Goal: Information Seeking & Learning: Learn about a topic

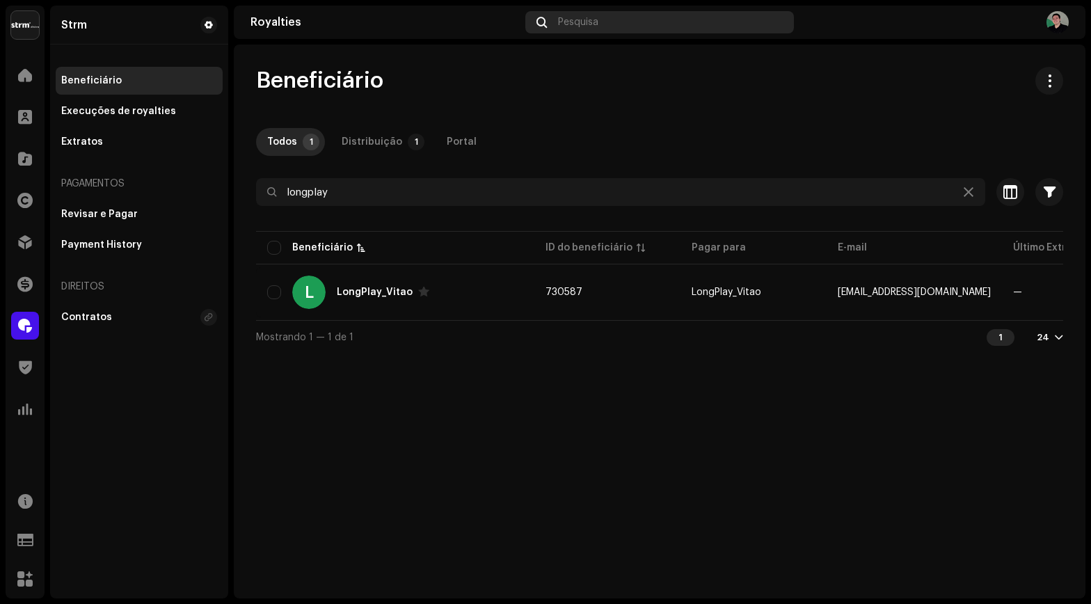
click at [584, 15] on div "Pesquisa" at bounding box center [659, 22] width 269 height 22
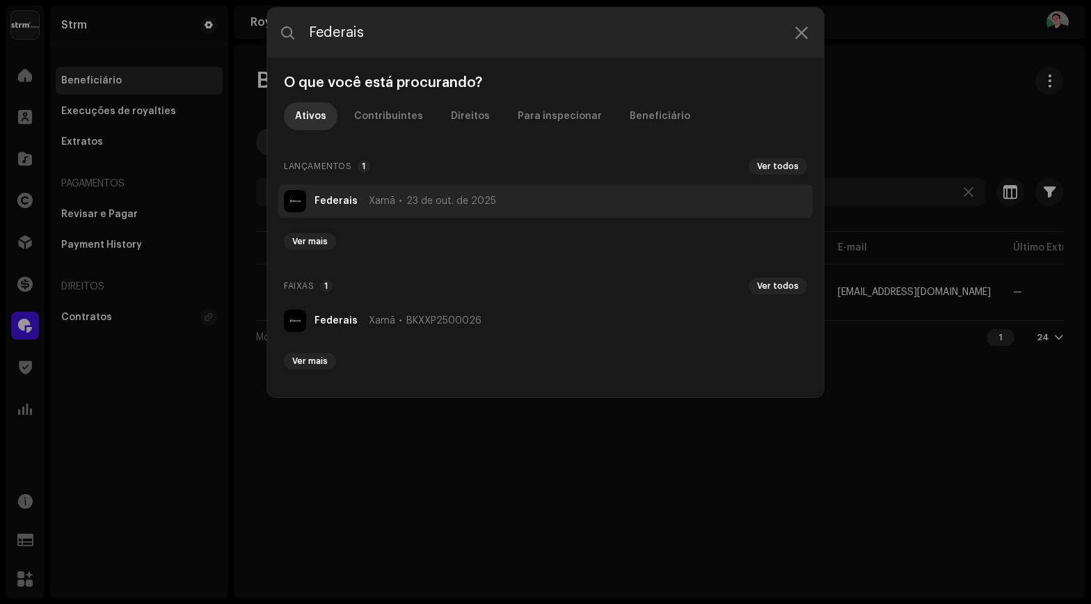
type input "Federais"
click at [381, 204] on span "Xamã" at bounding box center [382, 200] width 26 height 11
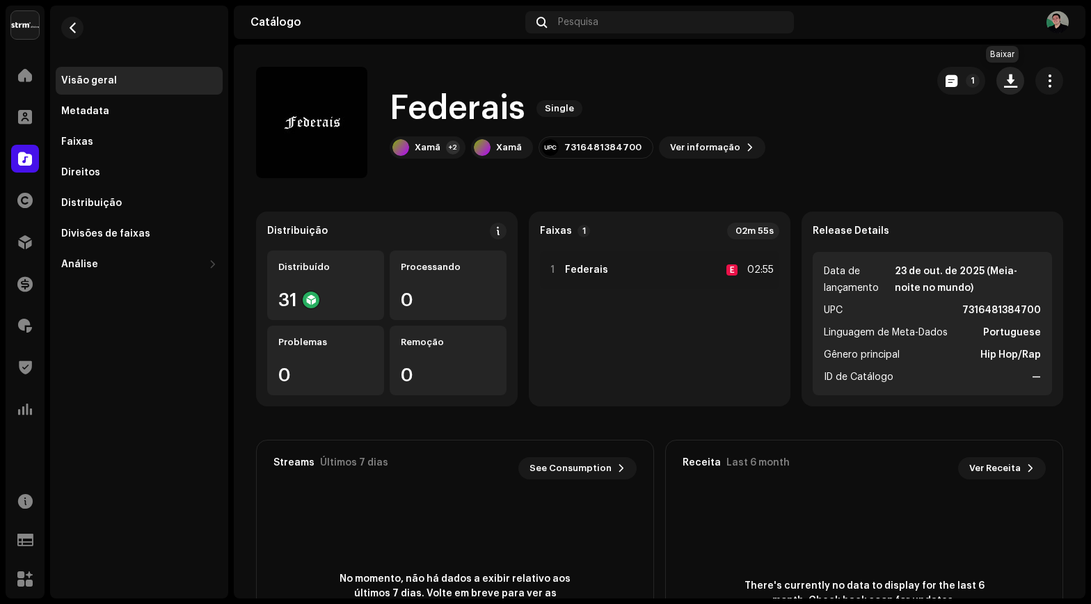
click at [1004, 79] on span "button" at bounding box center [1010, 80] width 13 height 11
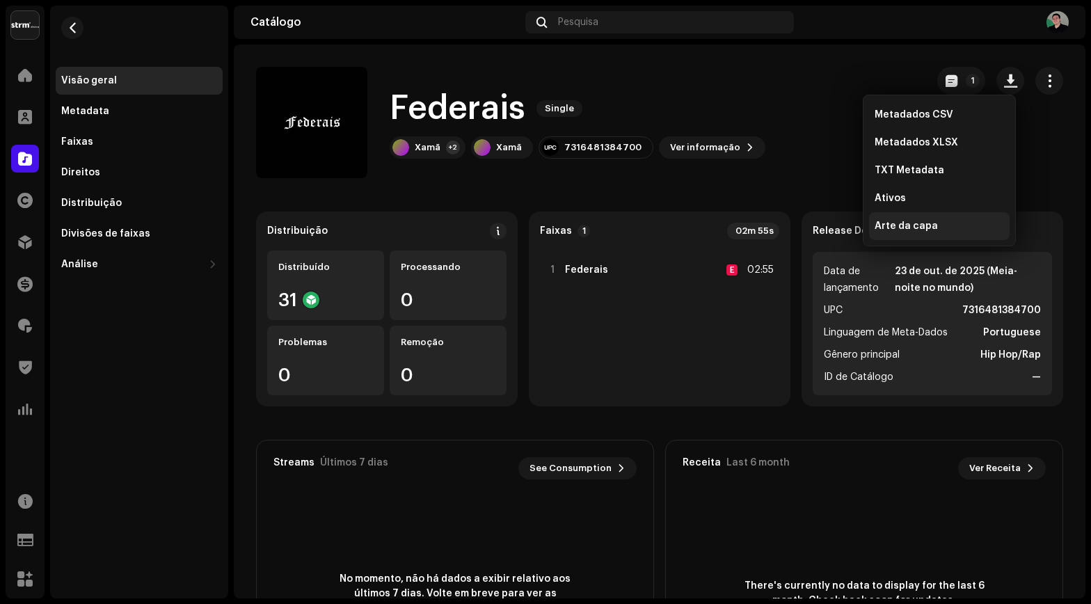
click at [899, 223] on span "Arte da capa" at bounding box center [905, 225] width 63 height 11
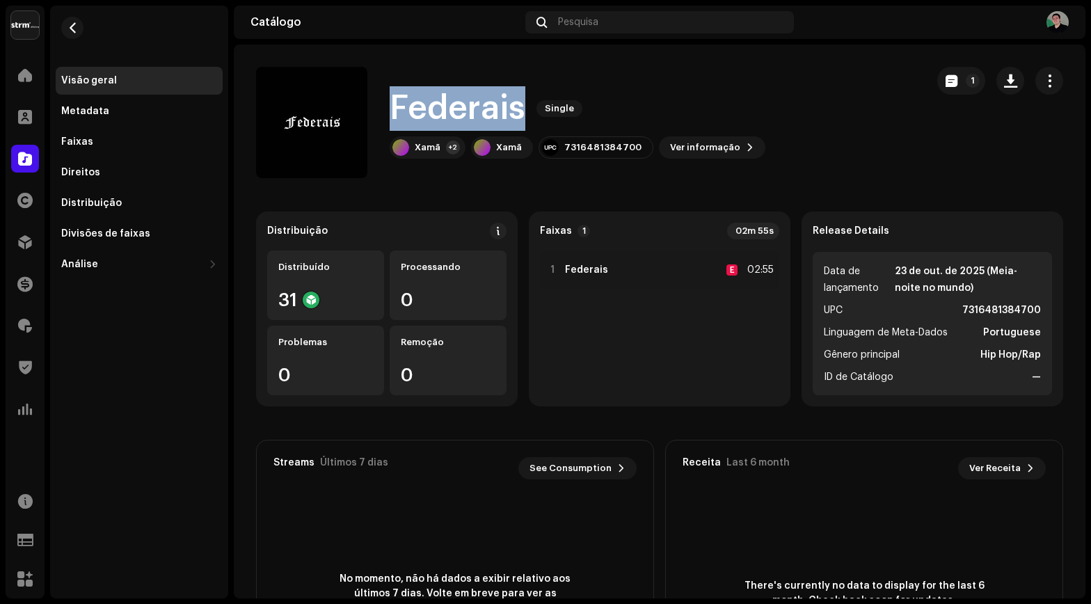
drag, startPoint x: 394, startPoint y: 102, endPoint x: 523, endPoint y: 104, distance: 129.4
click at [524, 104] on h1 "Federais" at bounding box center [457, 108] width 136 height 45
copy h1 "Federais"
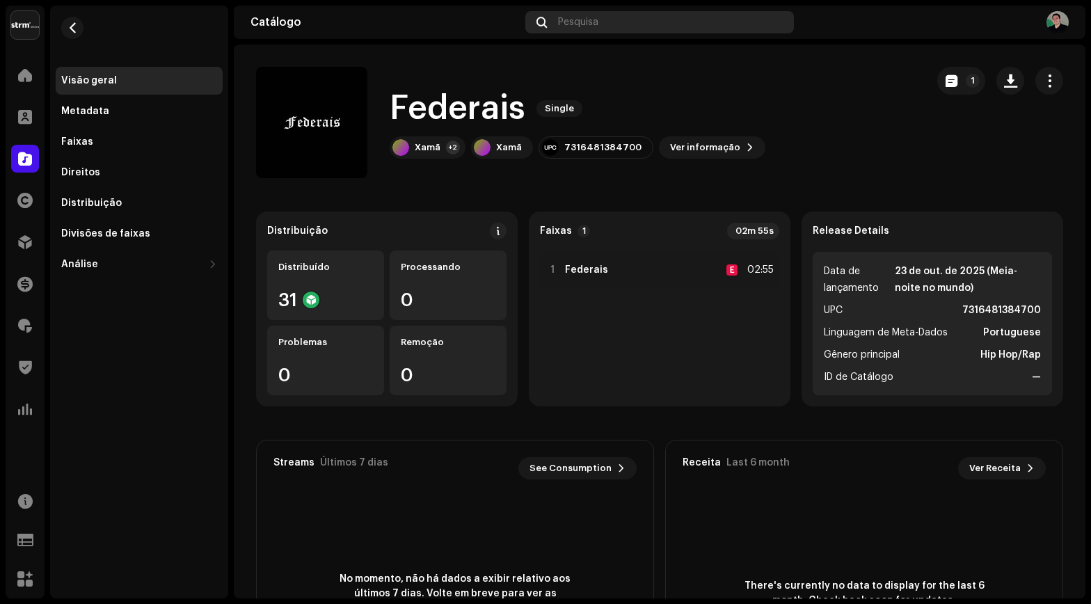
click at [592, 23] on span "Pesquisa" at bounding box center [578, 22] width 40 height 11
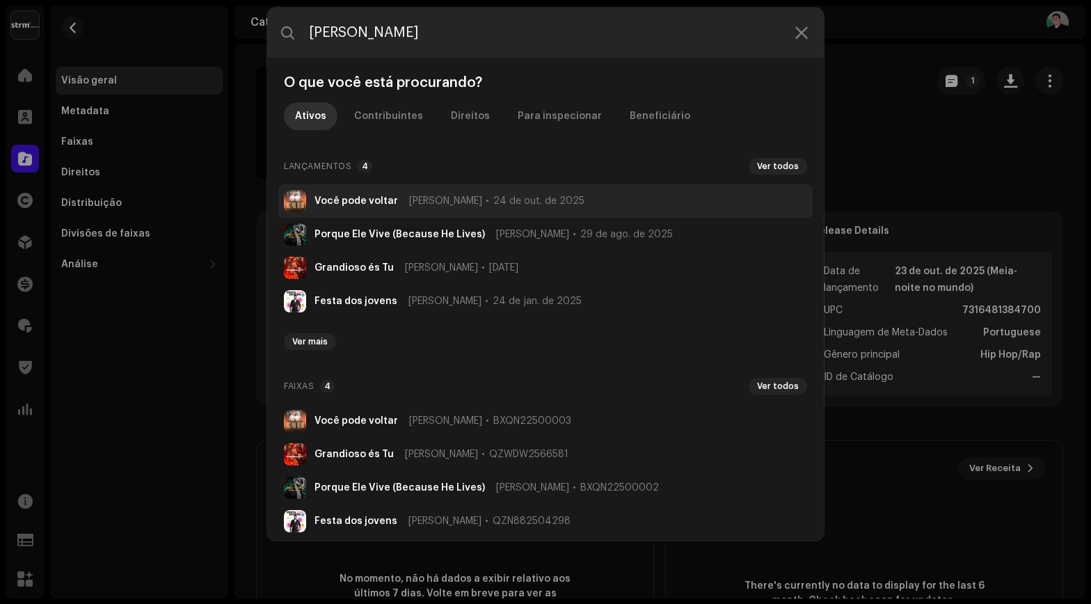
type input "[PERSON_NAME]"
click at [401, 198] on div "Você pode voltar [PERSON_NAME] [DATE]" at bounding box center [449, 200] width 270 height 11
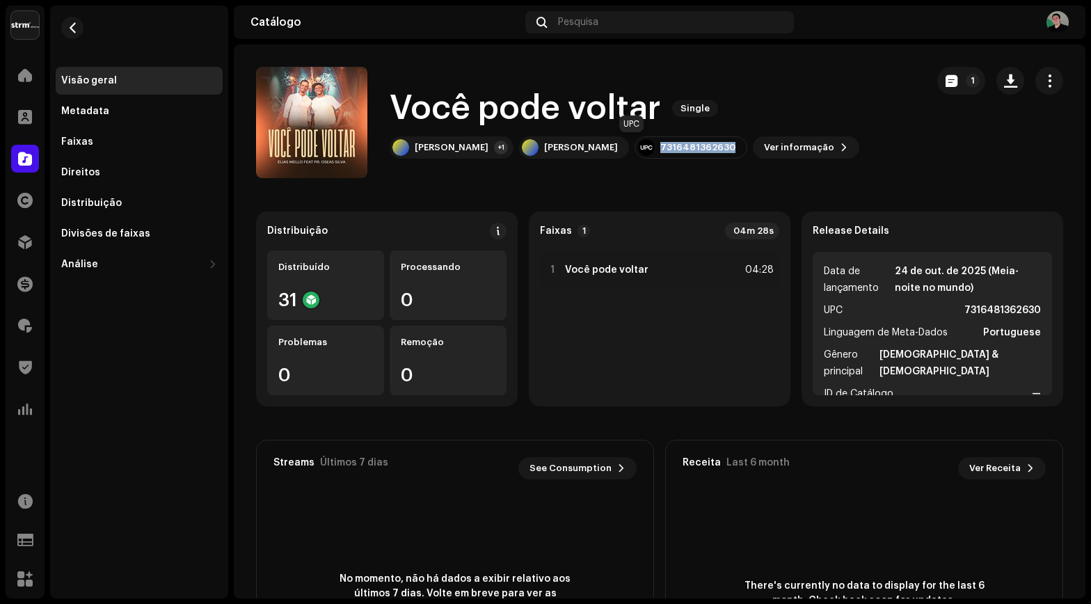
drag, startPoint x: 604, startPoint y: 149, endPoint x: 674, endPoint y: 150, distance: 70.2
click at [674, 150] on div "7316481362630" at bounding box center [690, 147] width 113 height 22
copy div "7316481362630"
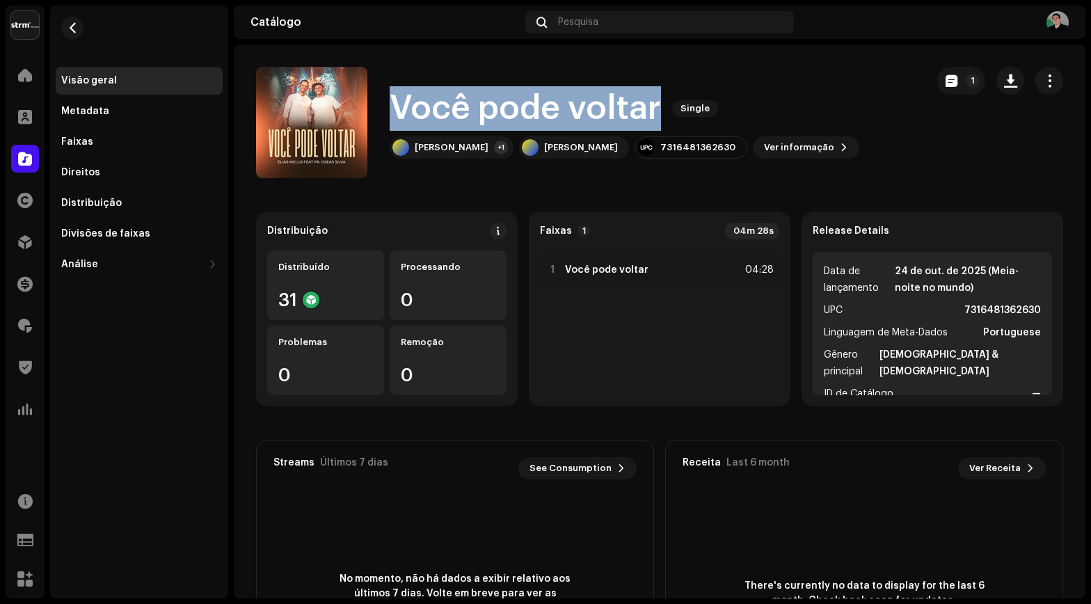
drag, startPoint x: 396, startPoint y: 106, endPoint x: 657, endPoint y: 104, distance: 260.8
click at [657, 104] on h1 "Você pode voltar" at bounding box center [524, 108] width 271 height 45
click at [764, 146] on span "Ver informação" at bounding box center [799, 148] width 70 height 28
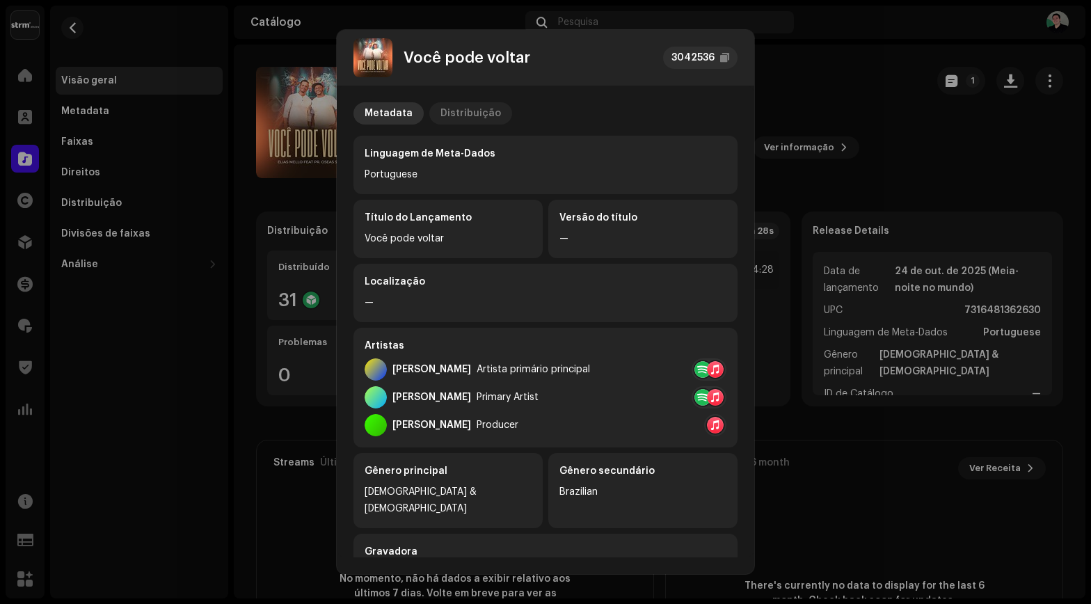
click at [460, 106] on div "Distribuição" at bounding box center [470, 113] width 61 height 22
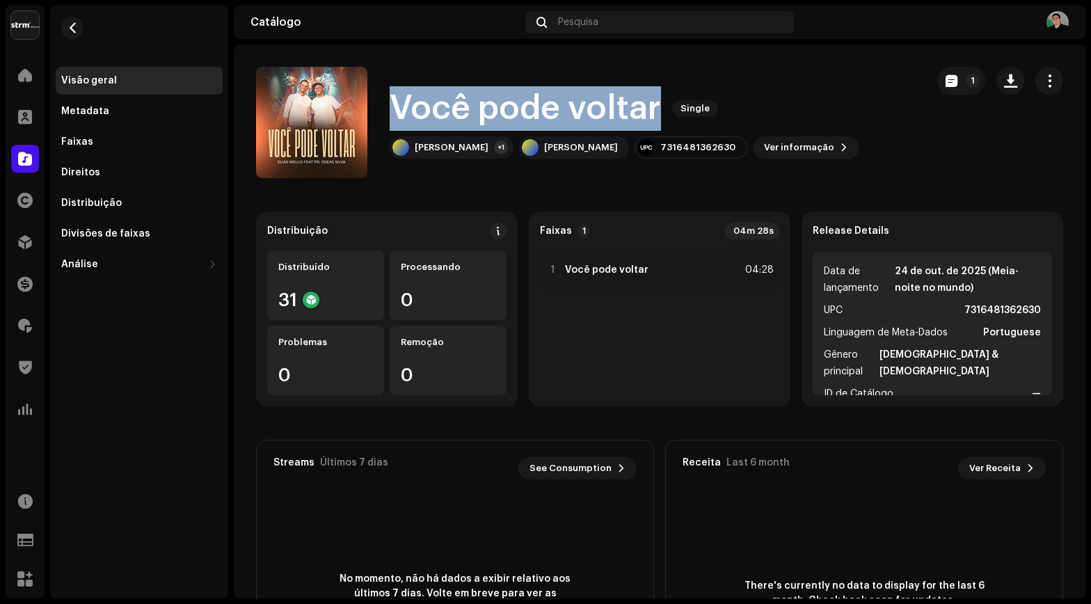
click at [857, 157] on div "Você pode voltar 3042536 Metadata Distribuição Data de lançamento [DATE] (Meia-…" at bounding box center [545, 302] width 1091 height 604
copy h1 "Você pode voltar"
click at [1005, 86] on span "button" at bounding box center [1010, 80] width 13 height 11
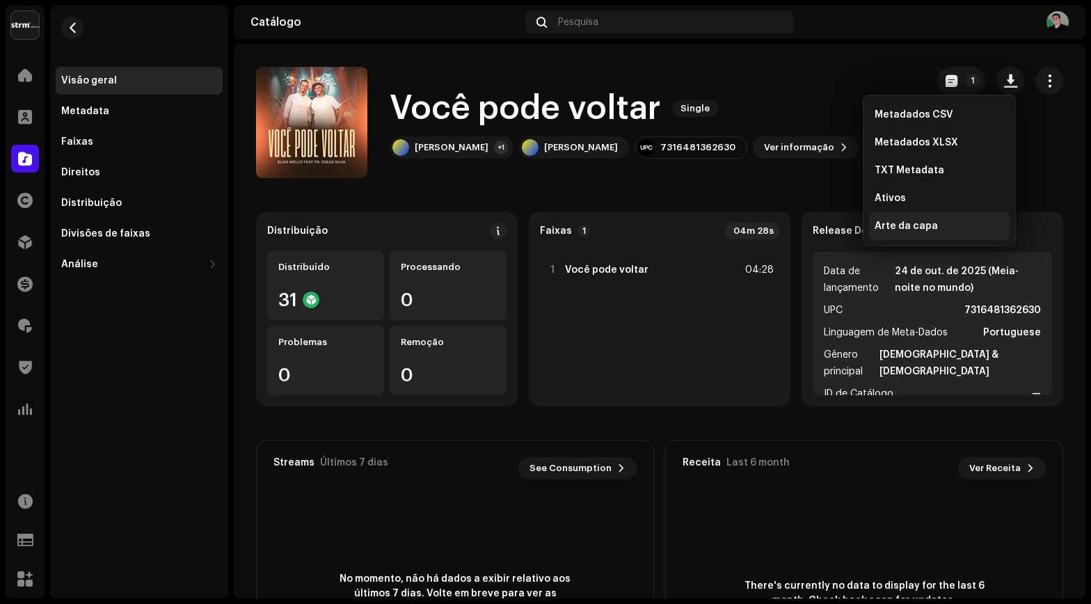
click at [917, 224] on span "Arte da capa" at bounding box center [905, 225] width 63 height 11
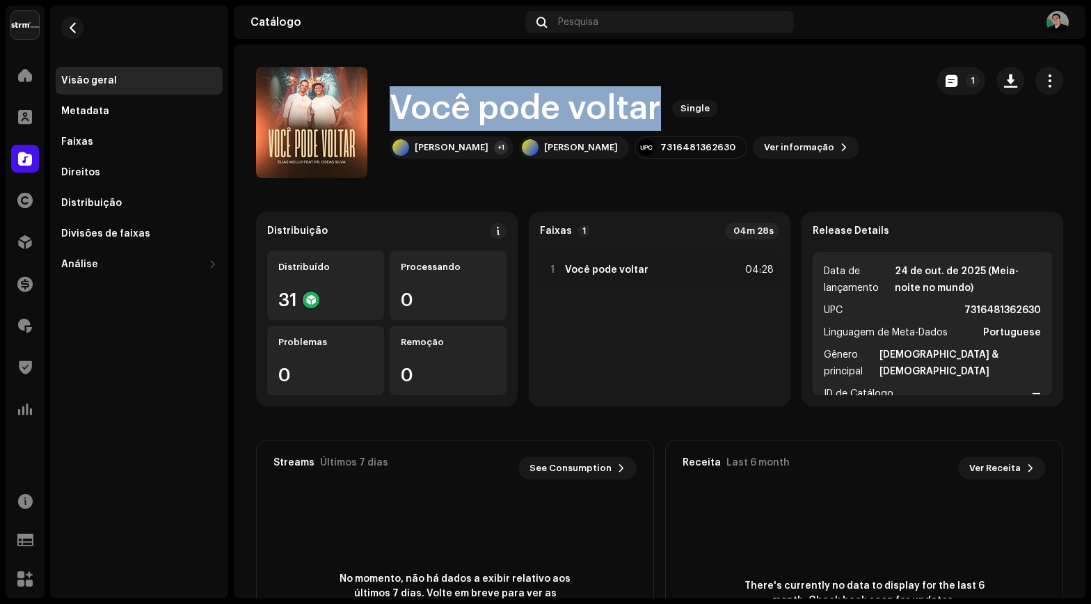
drag, startPoint x: 411, startPoint y: 108, endPoint x: 664, endPoint y: 108, distance: 252.5
click at [664, 108] on div "Você pode voltar Single" at bounding box center [623, 108] width 469 height 45
copy h1 "Você pode voltar"
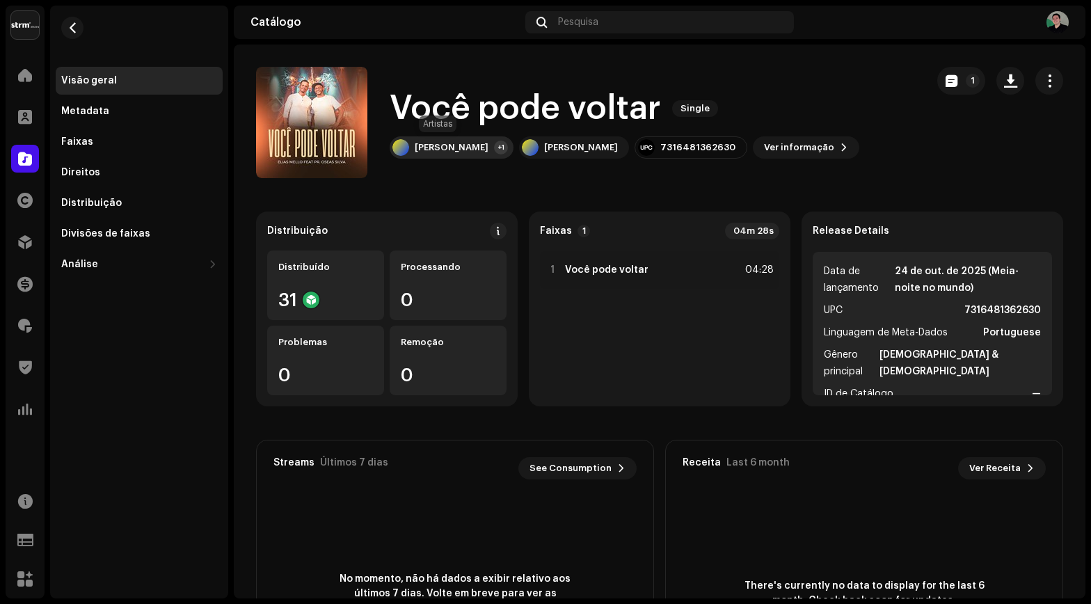
click at [445, 146] on div "[PERSON_NAME]" at bounding box center [452, 147] width 74 height 11
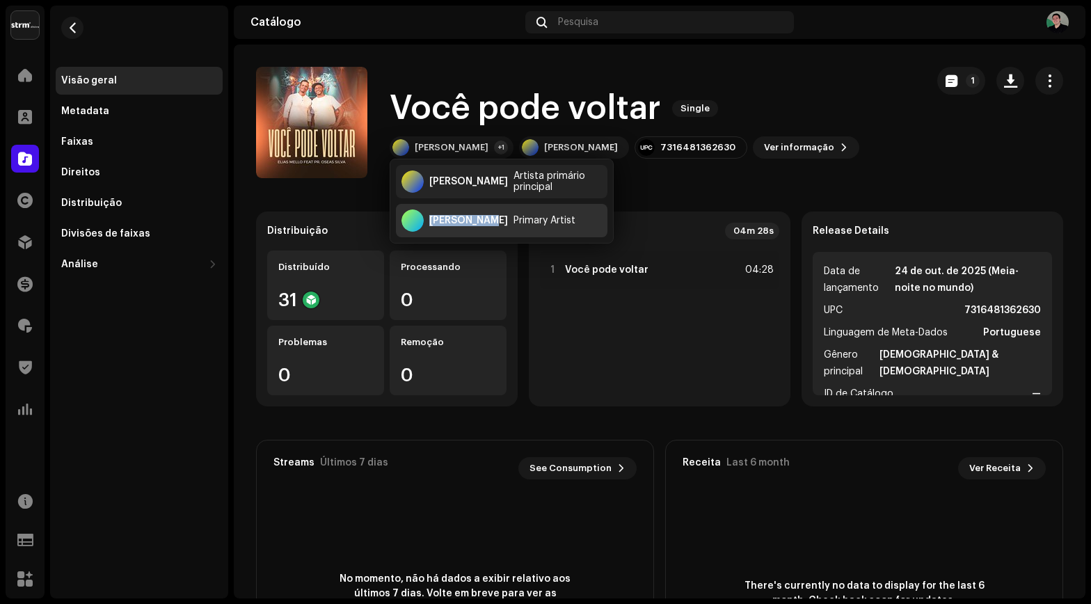
drag, startPoint x: 438, startPoint y: 220, endPoint x: 481, endPoint y: 223, distance: 43.2
click at [481, 223] on div "[PERSON_NAME]" at bounding box center [468, 220] width 79 height 11
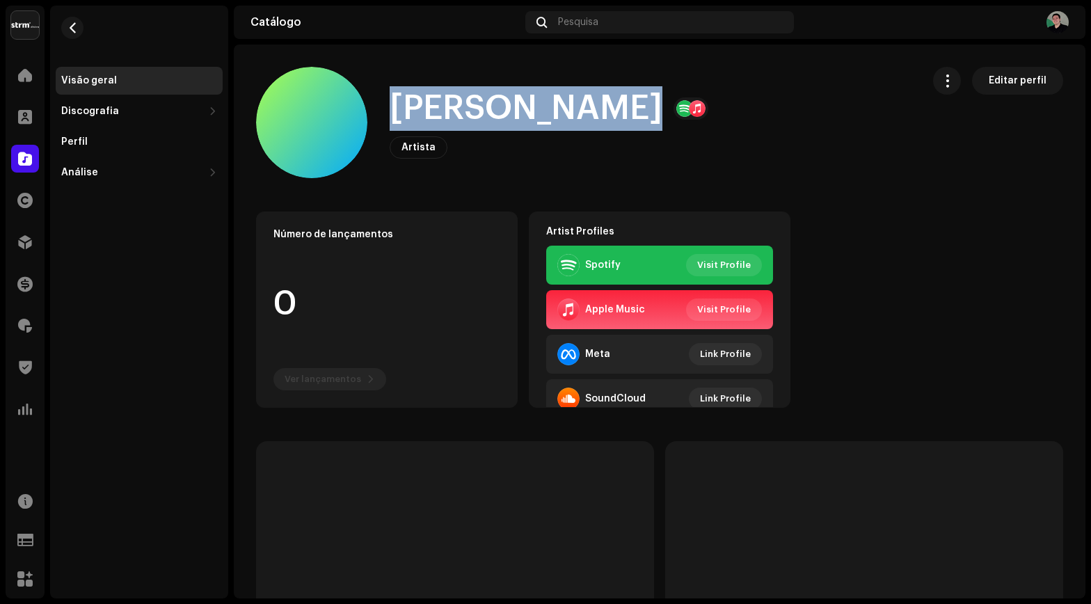
drag, startPoint x: 461, startPoint y: 104, endPoint x: 583, endPoint y: 106, distance: 121.7
click at [583, 106] on div "[PERSON_NAME]" at bounding box center [548, 108] width 319 height 45
copy h1 "[PERSON_NAME]"
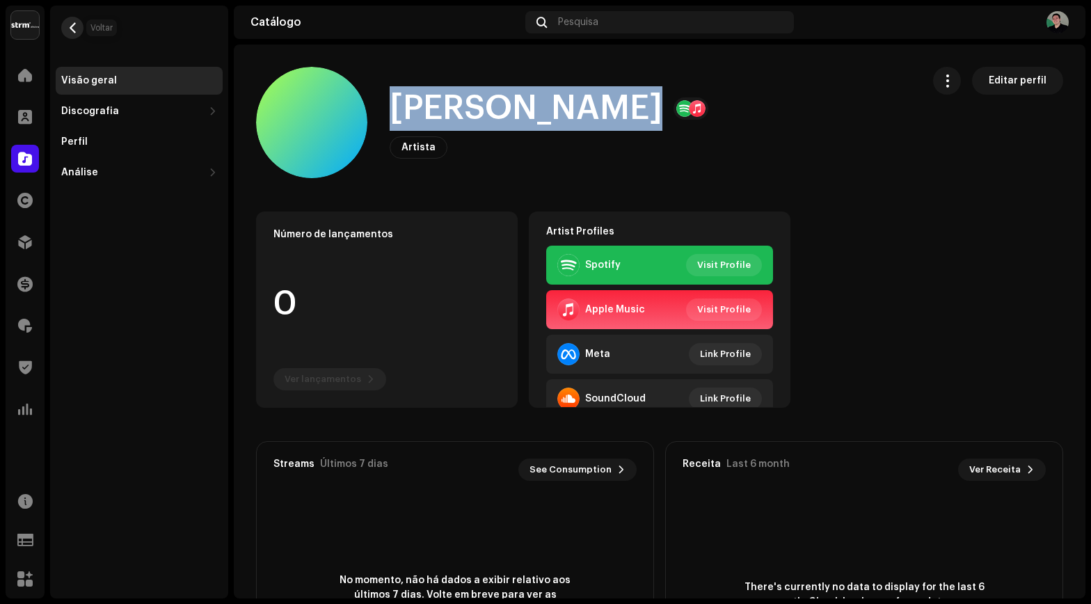
click at [71, 28] on span "button" at bounding box center [72, 27] width 10 height 11
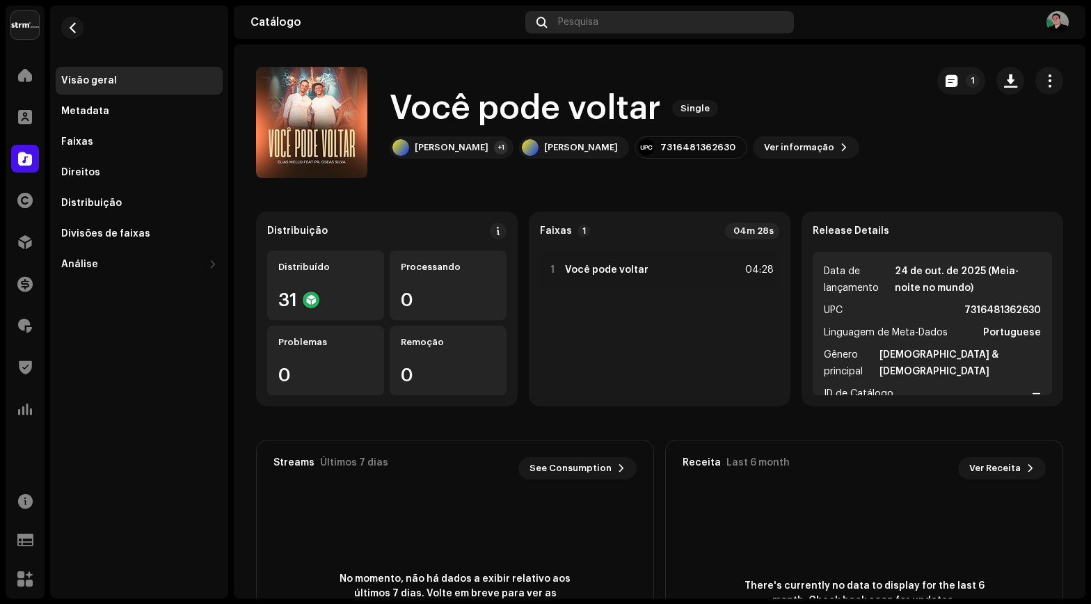
click at [600, 24] on div "Pesquisa" at bounding box center [659, 22] width 269 height 22
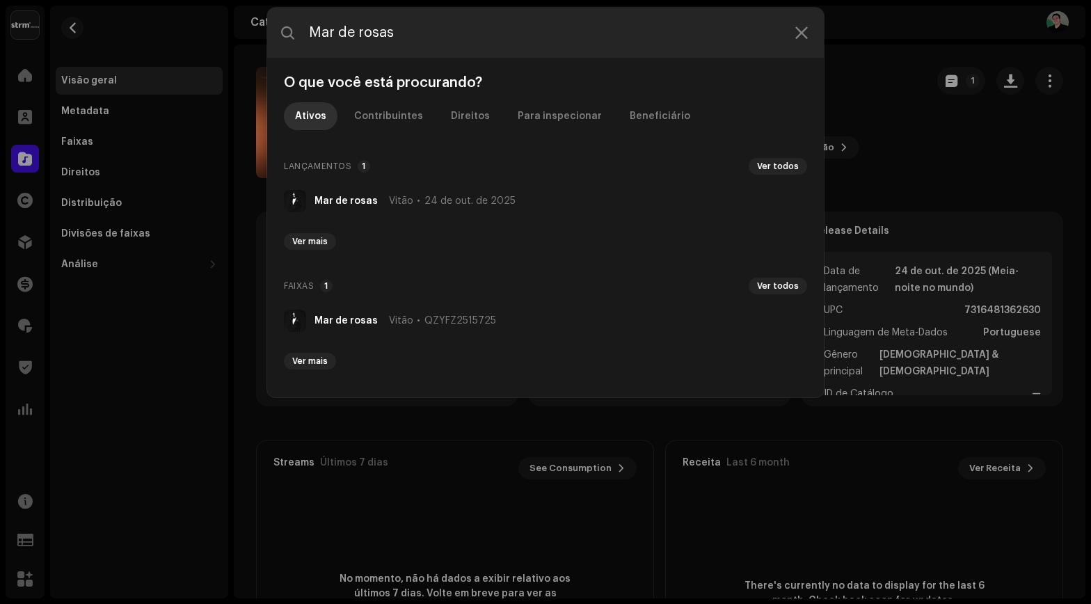
type input "Mar de rosas"
click at [418, 198] on div "Vitão [DATE]" at bounding box center [452, 200] width 127 height 11
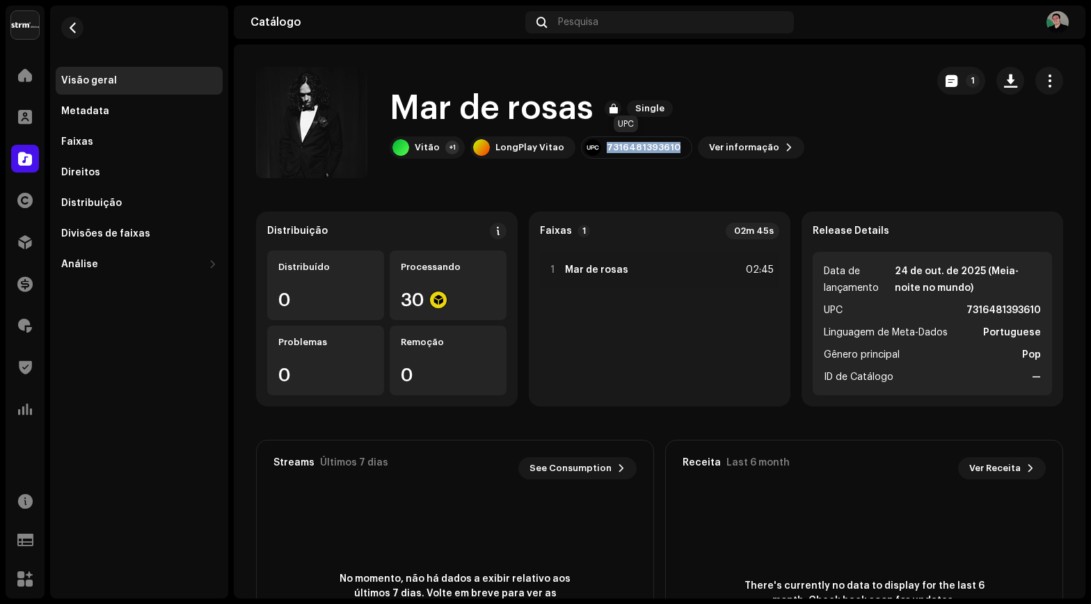
drag, startPoint x: 598, startPoint y: 146, endPoint x: 666, endPoint y: 147, distance: 67.5
click at [666, 147] on div "7316481393610" at bounding box center [636, 147] width 111 height 22
copy div "7316481393610"
click at [88, 144] on div "Faixas" at bounding box center [77, 141] width 32 height 11
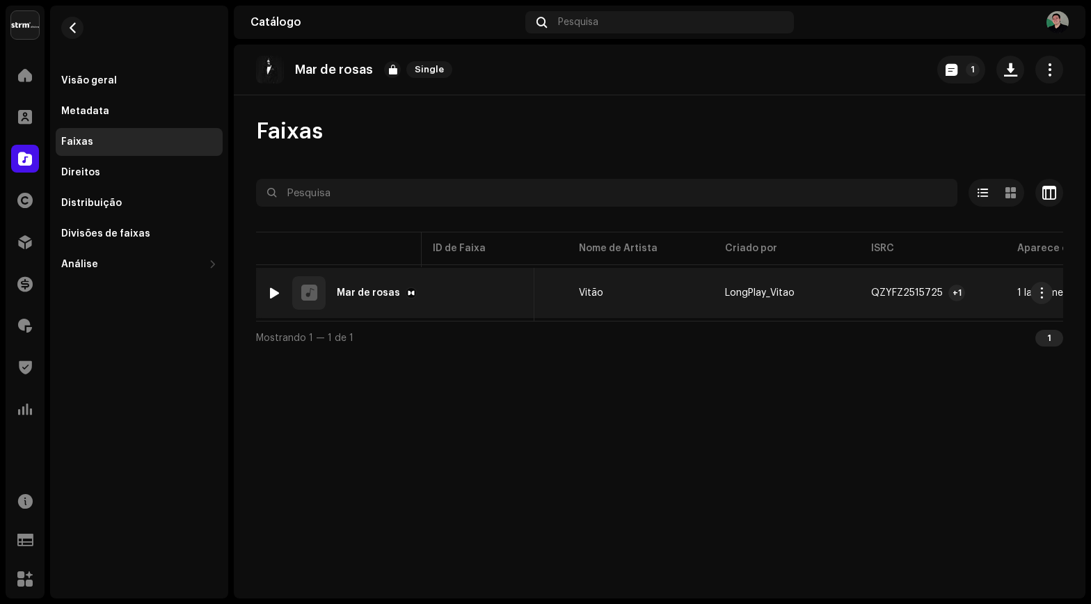
scroll to position [0, 116]
click at [930, 292] on div "QZYFZ2515725" at bounding box center [903, 293] width 72 height 10
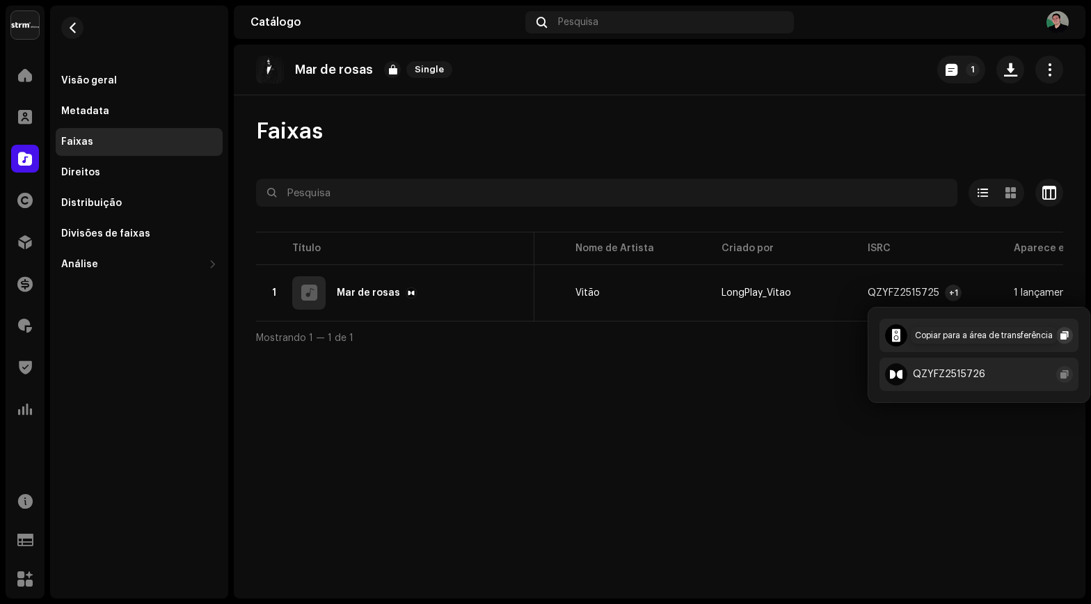
click at [1066, 338] on span "button" at bounding box center [1064, 335] width 8 height 11
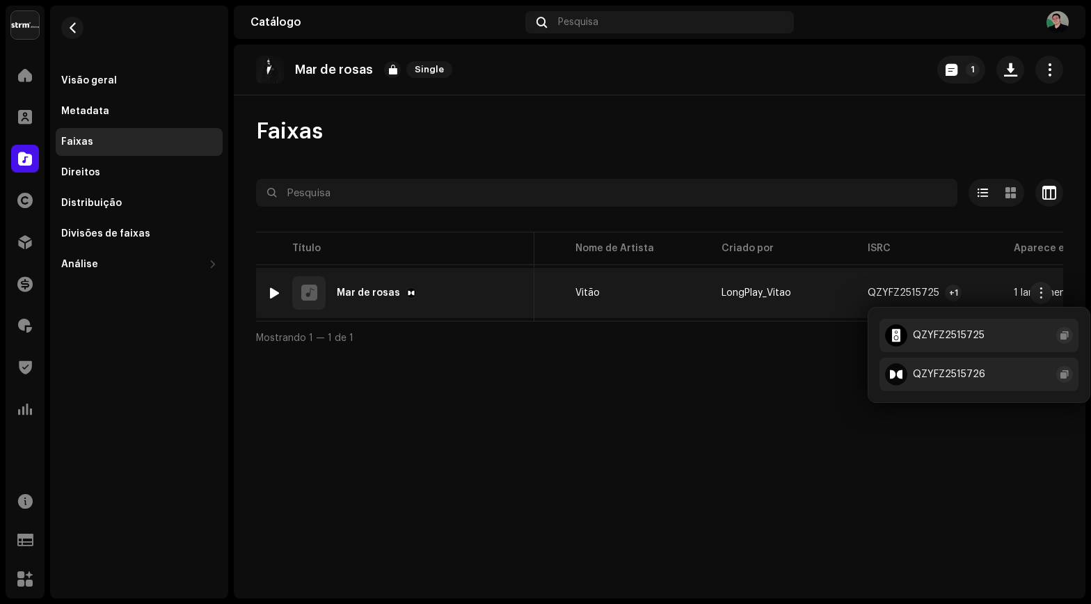
click at [371, 292] on div "Mar de rosas" at bounding box center [368, 293] width 63 height 10
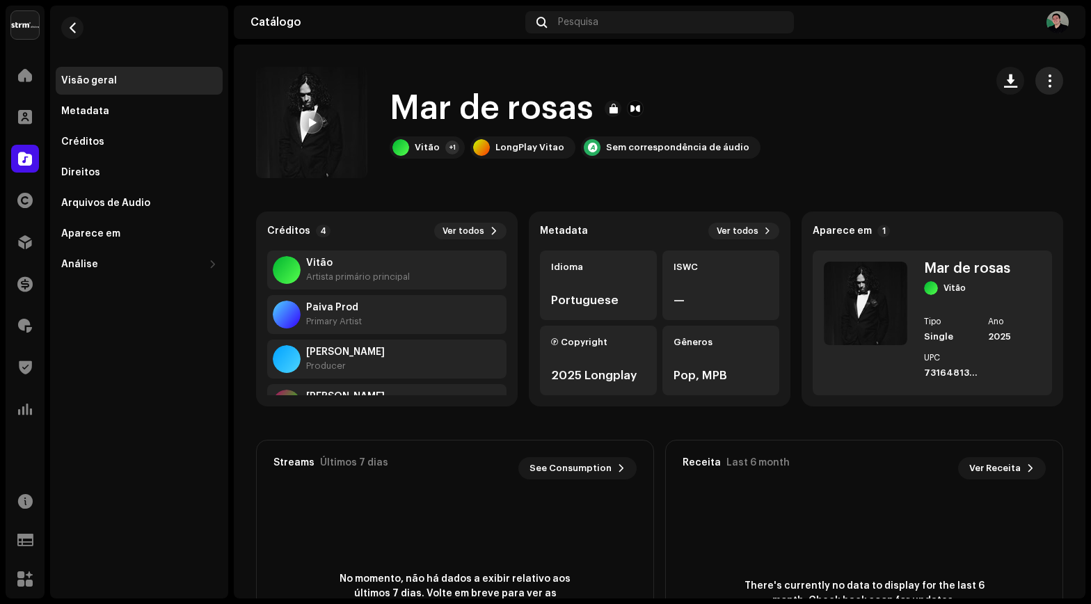
click at [1044, 82] on span "button" at bounding box center [1049, 80] width 13 height 11
click at [785, 162] on div "Mar de rosas Vitão +1 LongPlay Vitao Sem correspondência de áudio" at bounding box center [615, 122] width 718 height 111
click at [120, 119] on div "Metadata" at bounding box center [139, 111] width 167 height 28
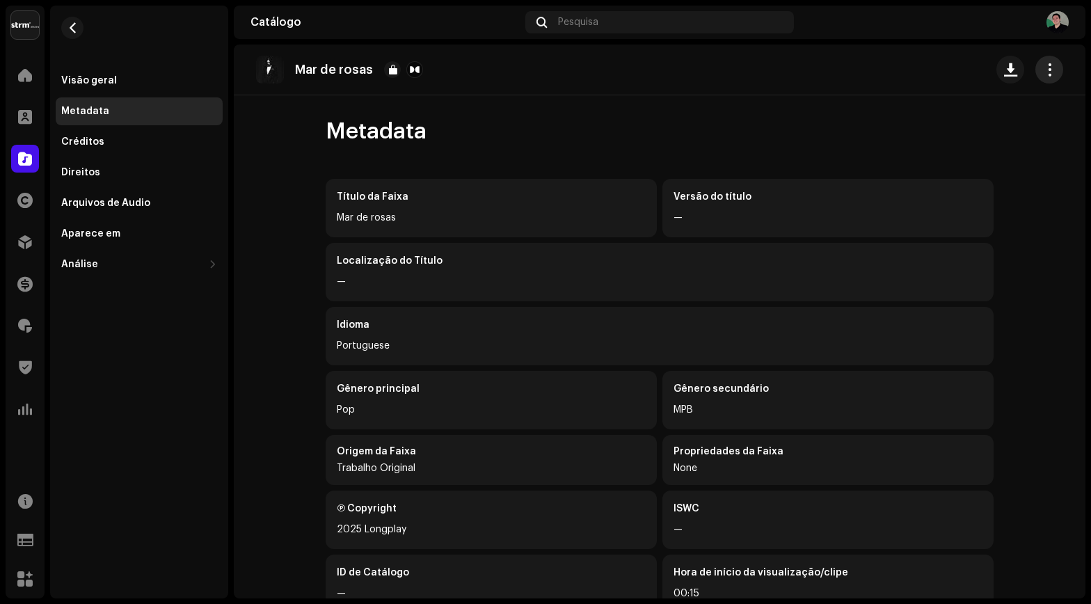
click at [1045, 75] on span "button" at bounding box center [1049, 69] width 13 height 11
click at [769, 133] on div "Metadata" at bounding box center [659, 132] width 668 height 28
click at [1058, 18] on img at bounding box center [1057, 22] width 22 height 22
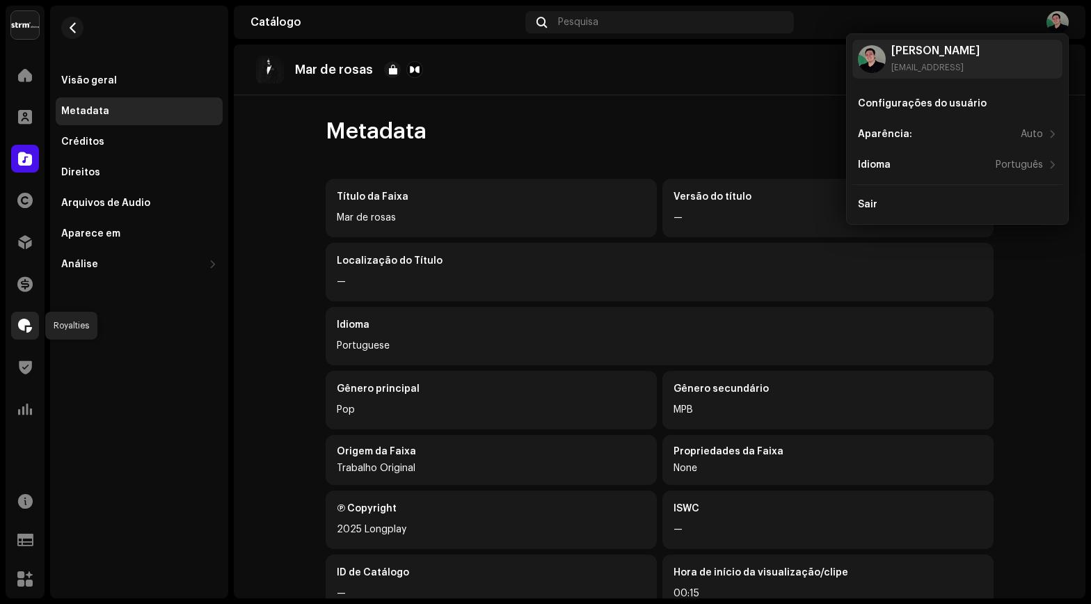
click at [26, 327] on span at bounding box center [25, 325] width 14 height 11
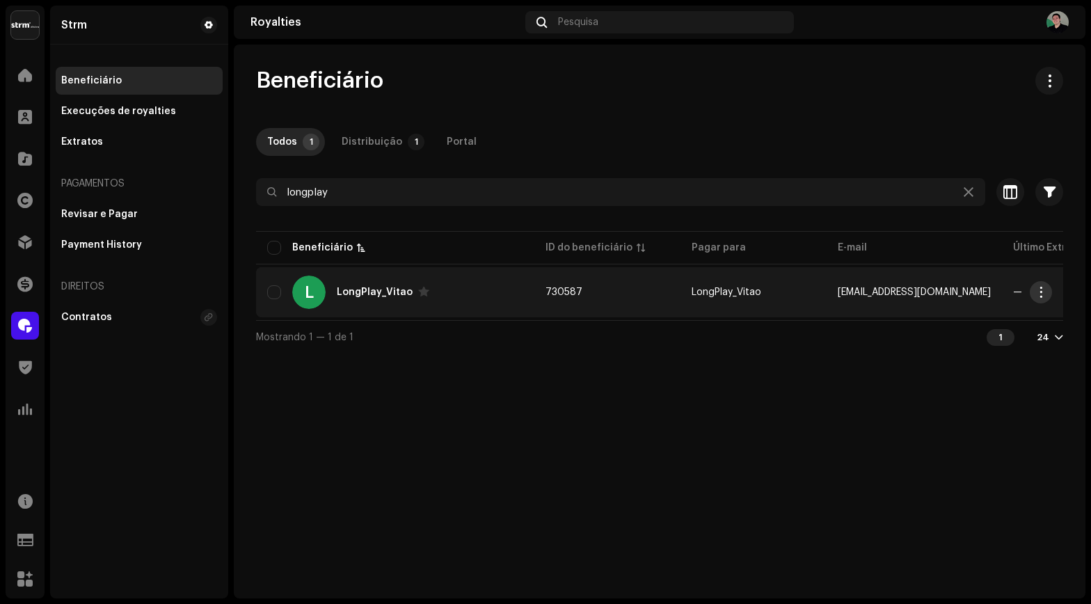
click at [1040, 293] on span "button" at bounding box center [1041, 292] width 10 height 11
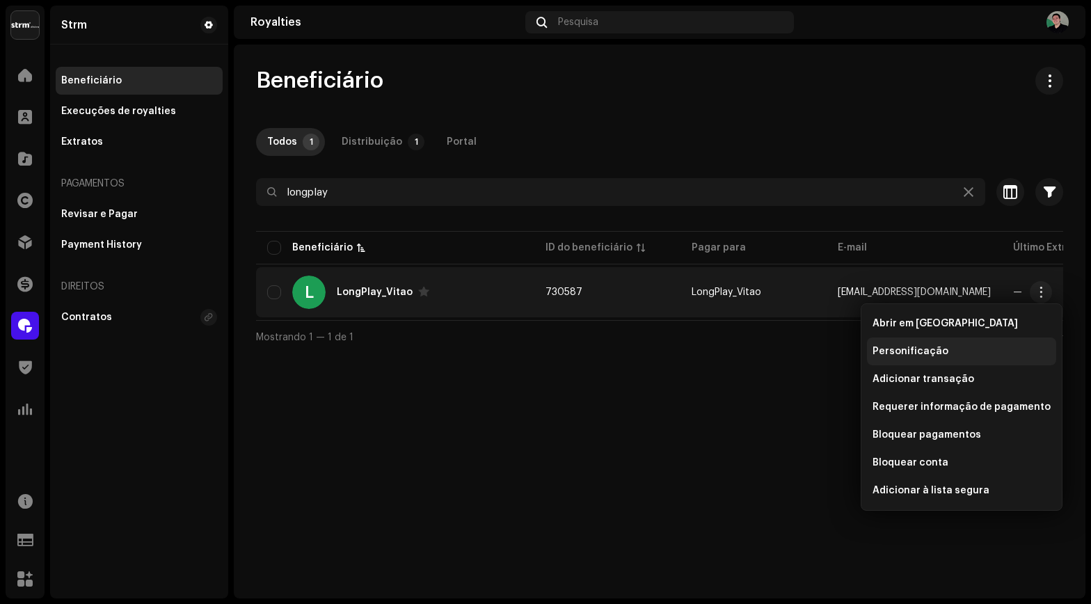
click at [924, 349] on span "Personificação" at bounding box center [910, 351] width 76 height 11
